Goal: Task Accomplishment & Management: Manage account settings

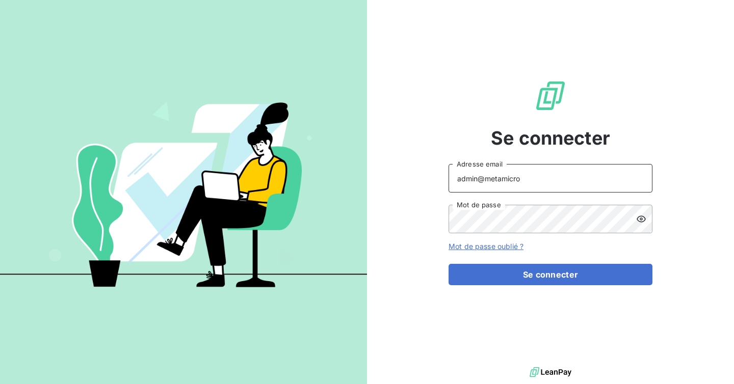
click at [559, 181] on input "admin@metamicro" at bounding box center [551, 178] width 204 height 29
type input "admin@primafr"
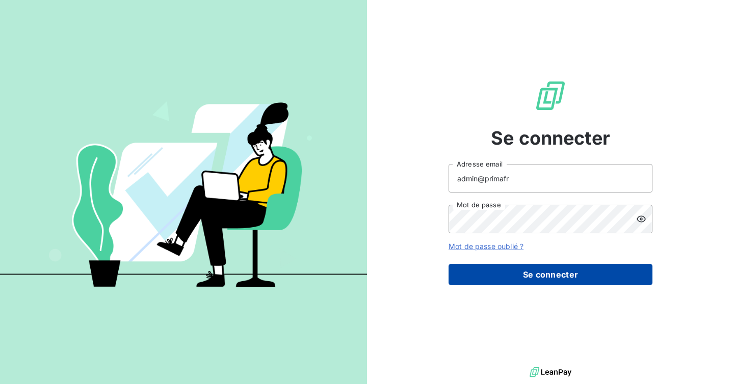
click at [542, 270] on button "Se connecter" at bounding box center [551, 274] width 204 height 21
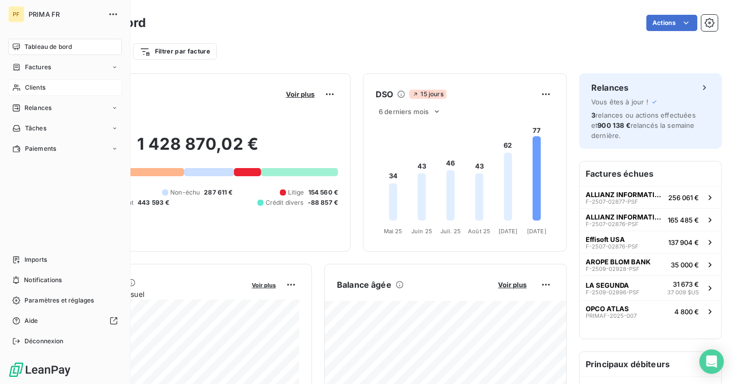
click at [34, 93] on div "Clients" at bounding box center [65, 88] width 114 height 16
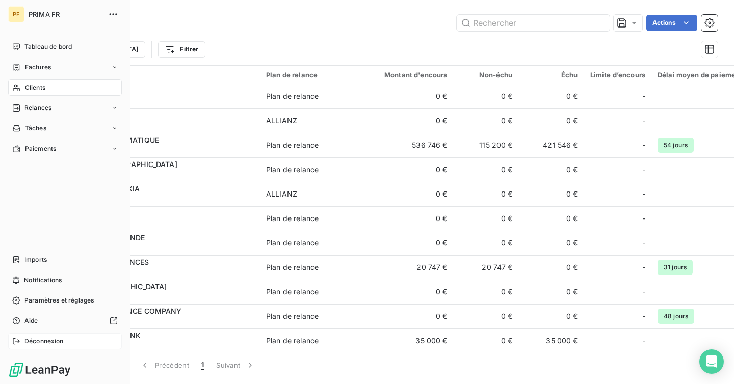
click at [44, 340] on span "Déconnexion" at bounding box center [43, 341] width 39 height 9
